Goal: Information Seeking & Learning: Learn about a topic

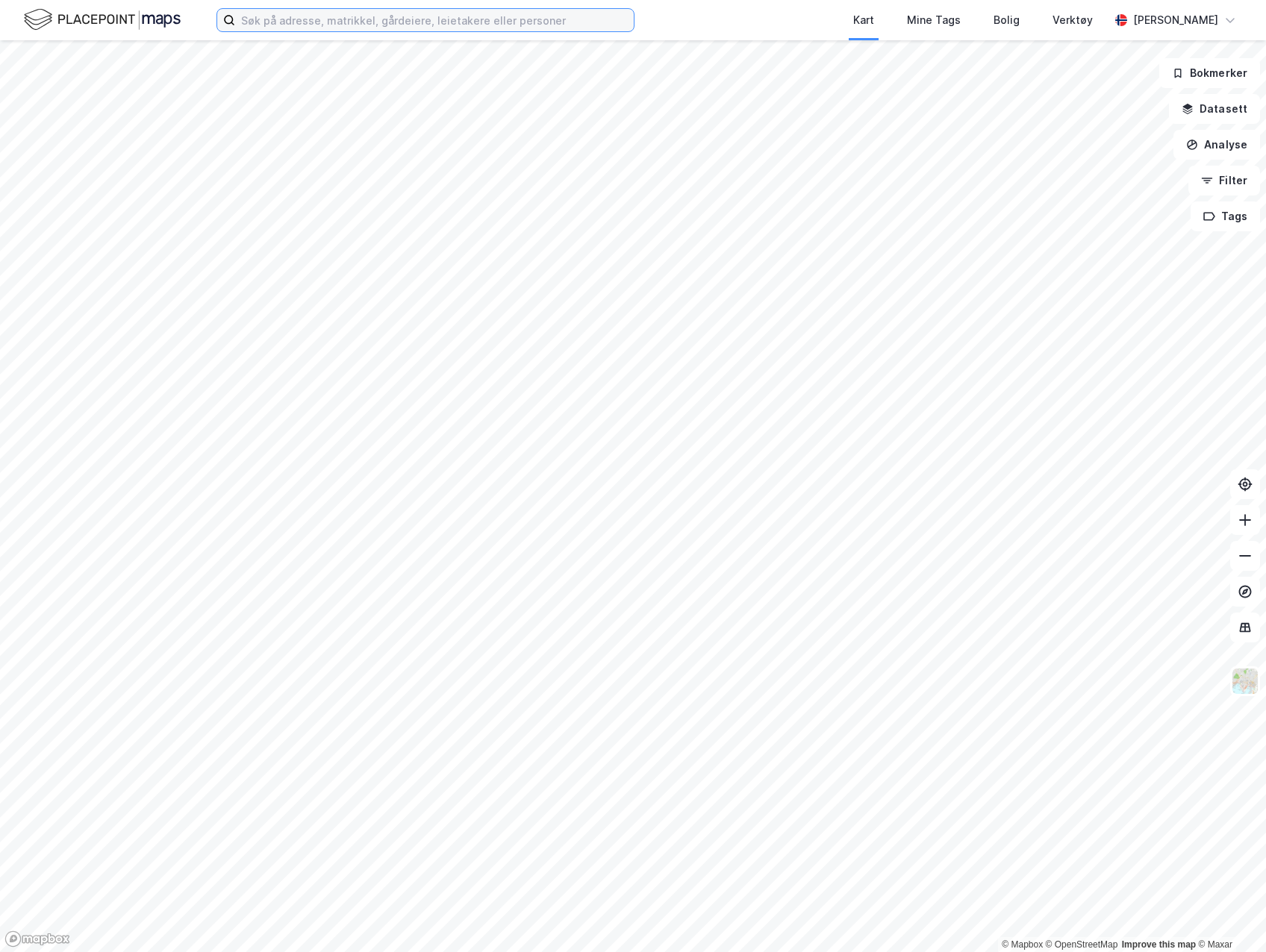
click at [495, 20] on input at bounding box center [434, 20] width 399 height 22
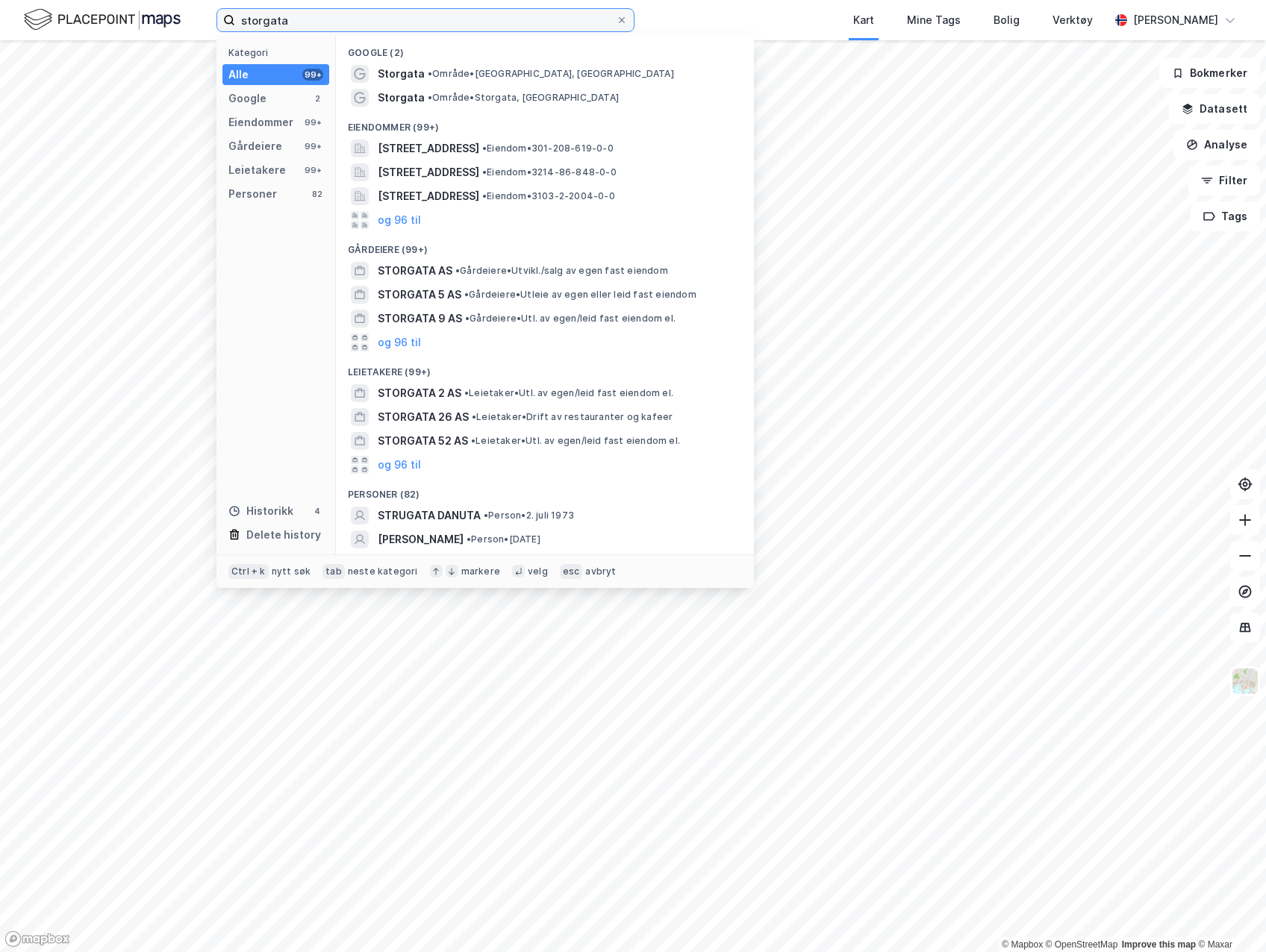
type input "storgata"
click at [480, 171] on span "[STREET_ADDRESS]" at bounding box center [428, 172] width 101 height 18
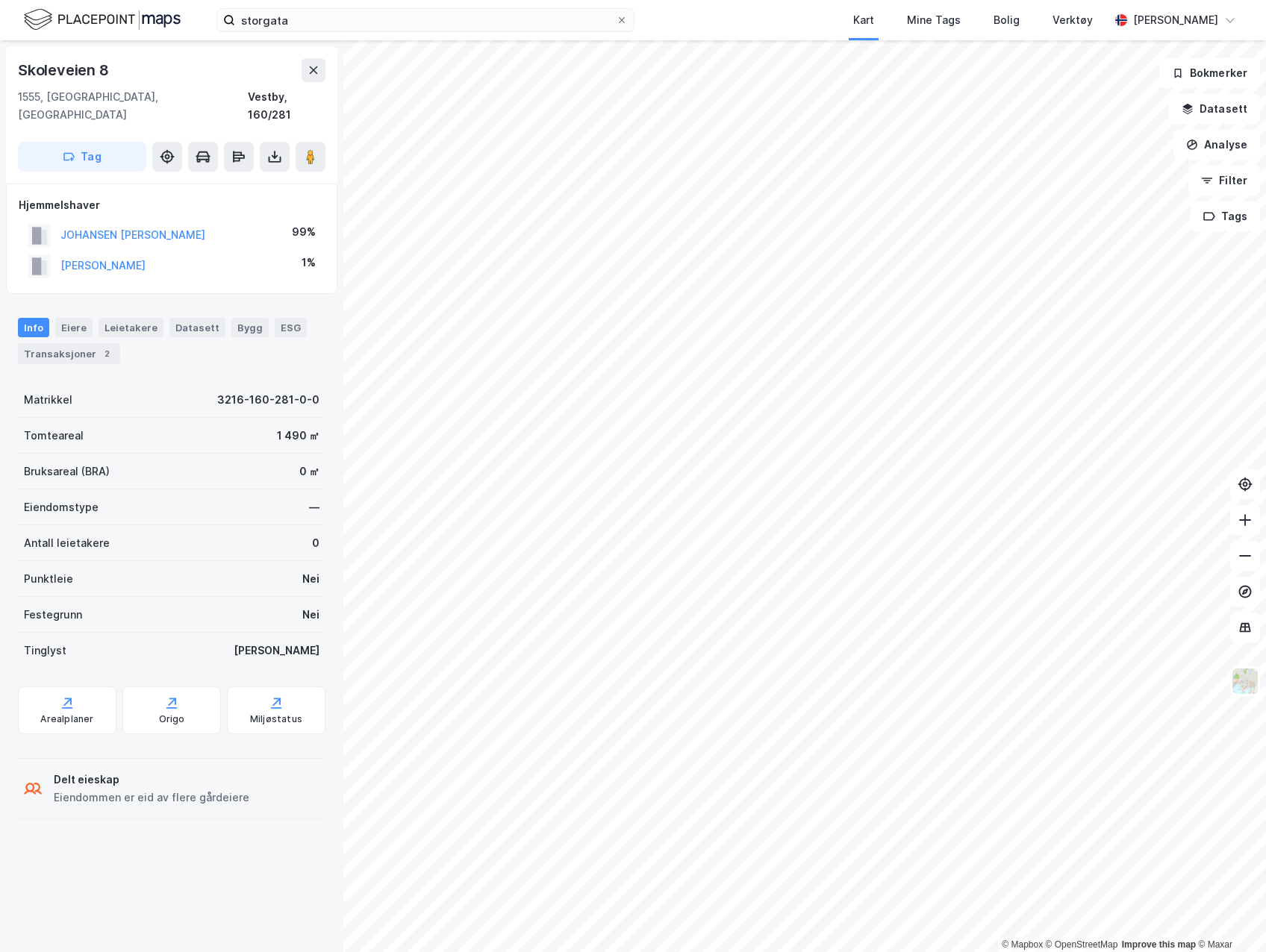
click at [69, 696] on icon at bounding box center [67, 703] width 15 height 15
